Goal: Ask a question

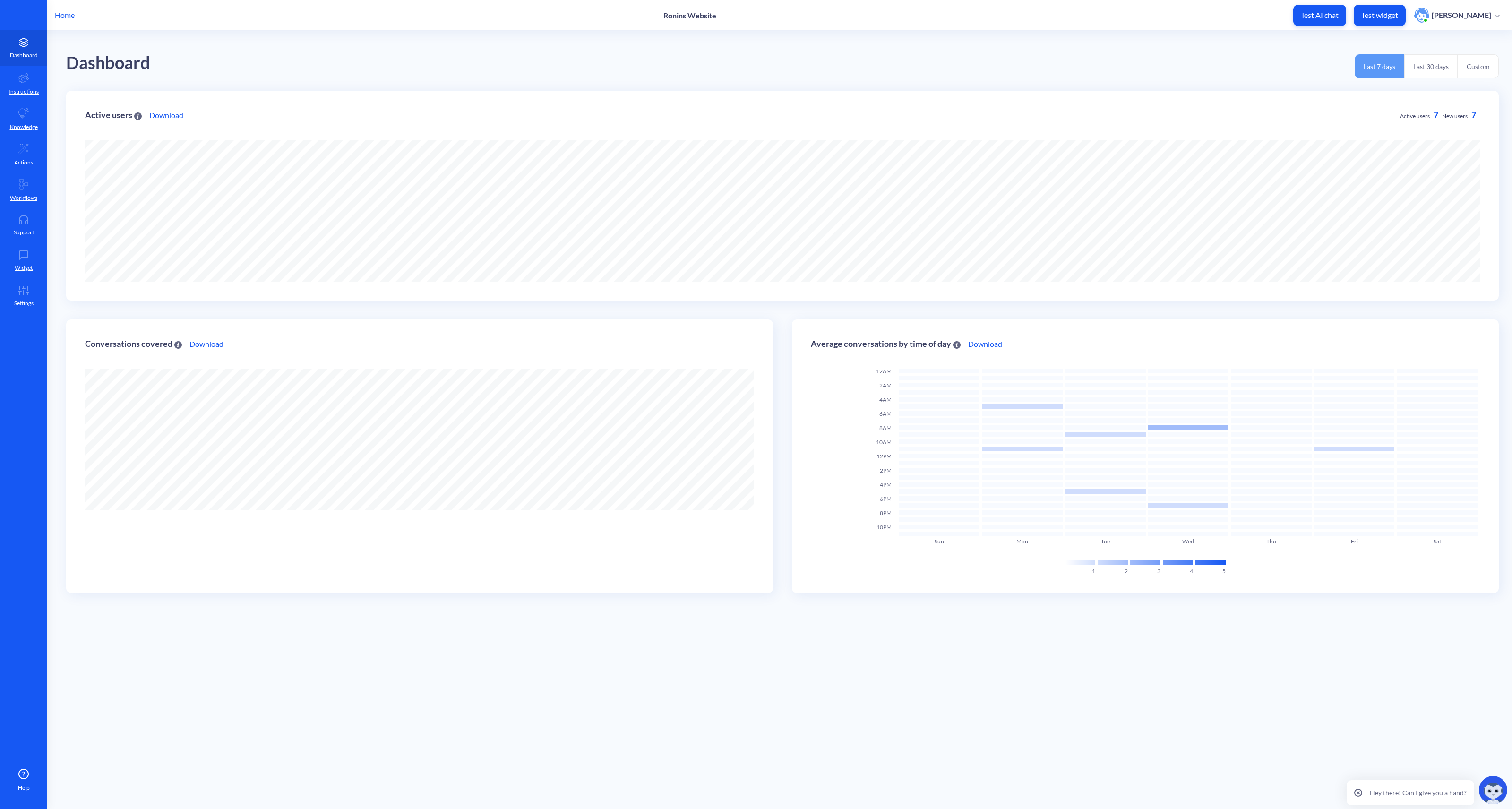
scroll to position [809, 1512]
drag, startPoint x: 426, startPoint y: 64, endPoint x: 370, endPoint y: 36, distance: 62.6
click at [425, 65] on div "Dashboard Last 7 days Last 30 days Custom" at bounding box center [782, 60] width 1433 height 60
click at [26, 231] on p "Support" at bounding box center [23, 232] width 21 height 8
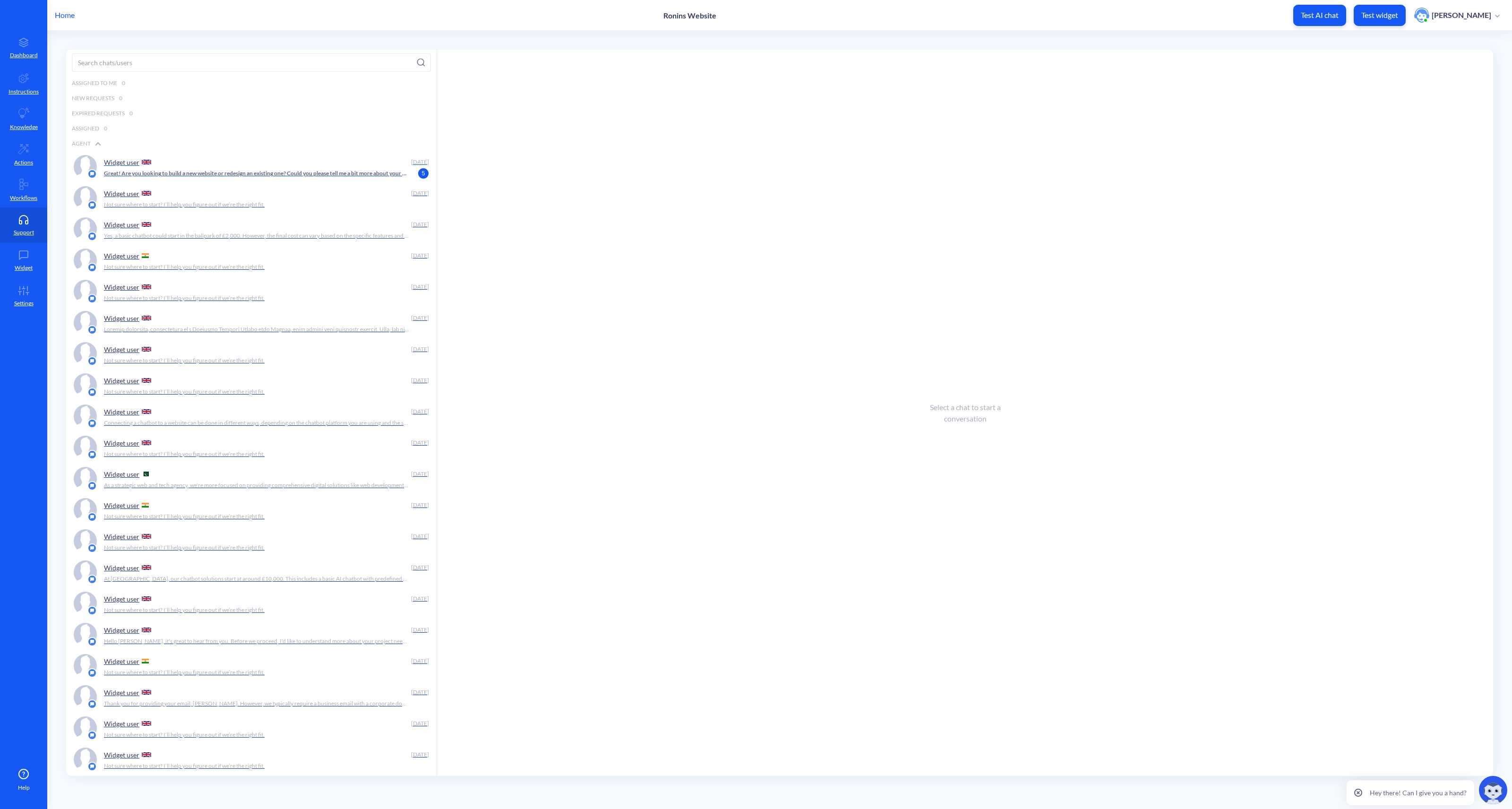
click at [262, 171] on p "Great! Are you looking to build a new website or redesign an existing one? Coul…" at bounding box center [256, 173] width 305 height 8
